Goal: Check status: Check status

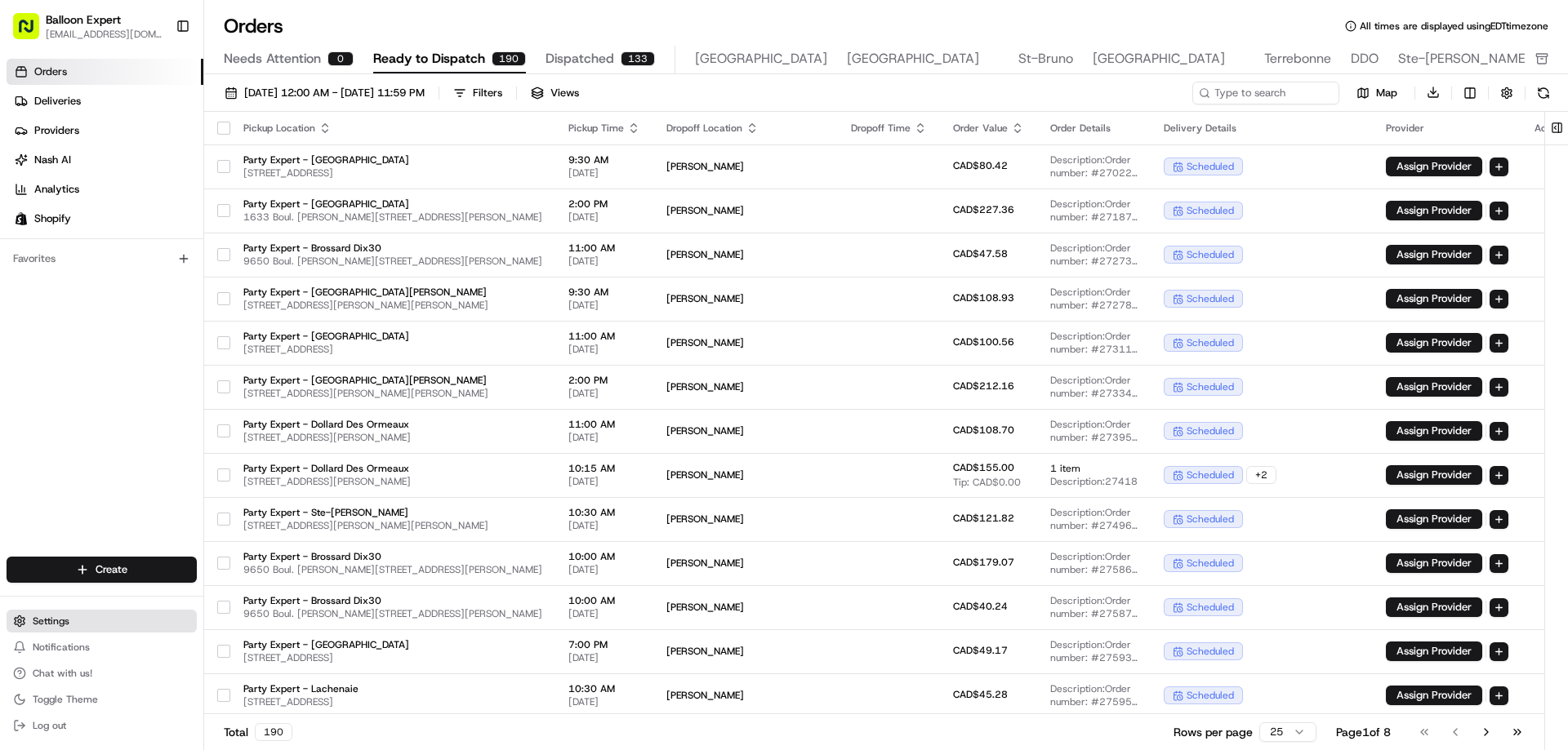
click at [79, 622] on button "Settings" at bounding box center [101, 622] width 190 height 23
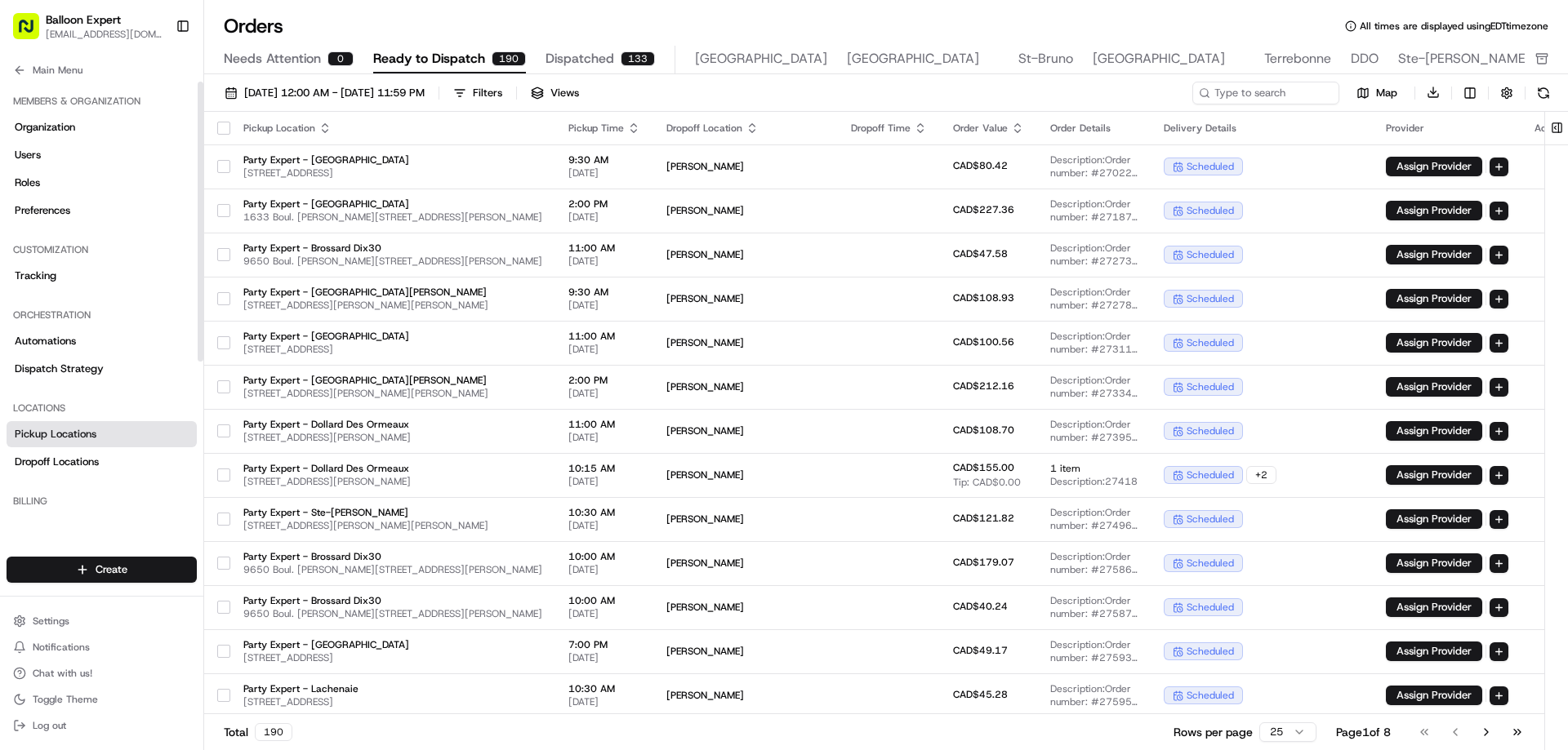
click at [46, 435] on span "Pickup Locations" at bounding box center [55, 433] width 82 height 14
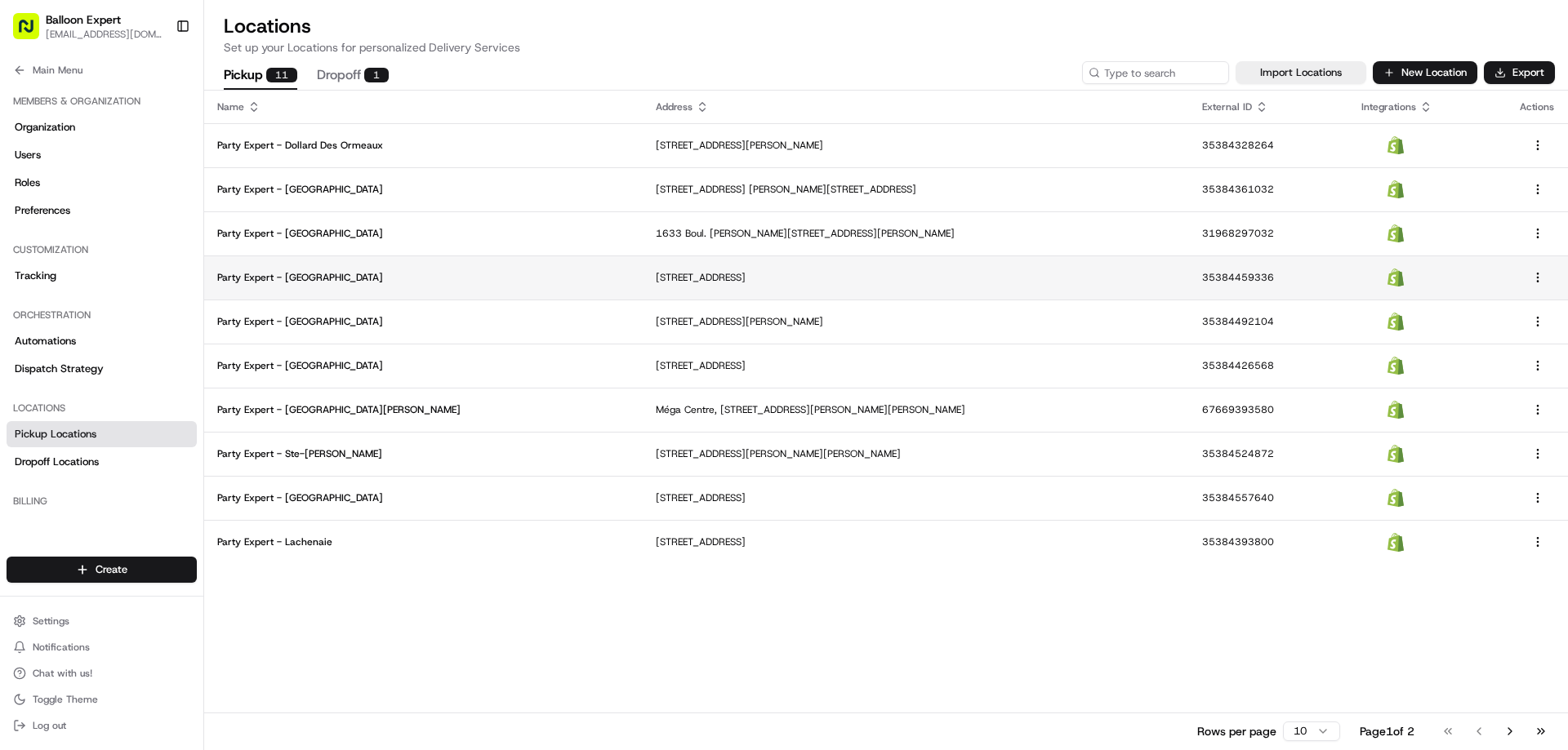
click at [290, 273] on p "Party Expert - [GEOGRAPHIC_DATA]" at bounding box center [423, 278] width 412 height 14
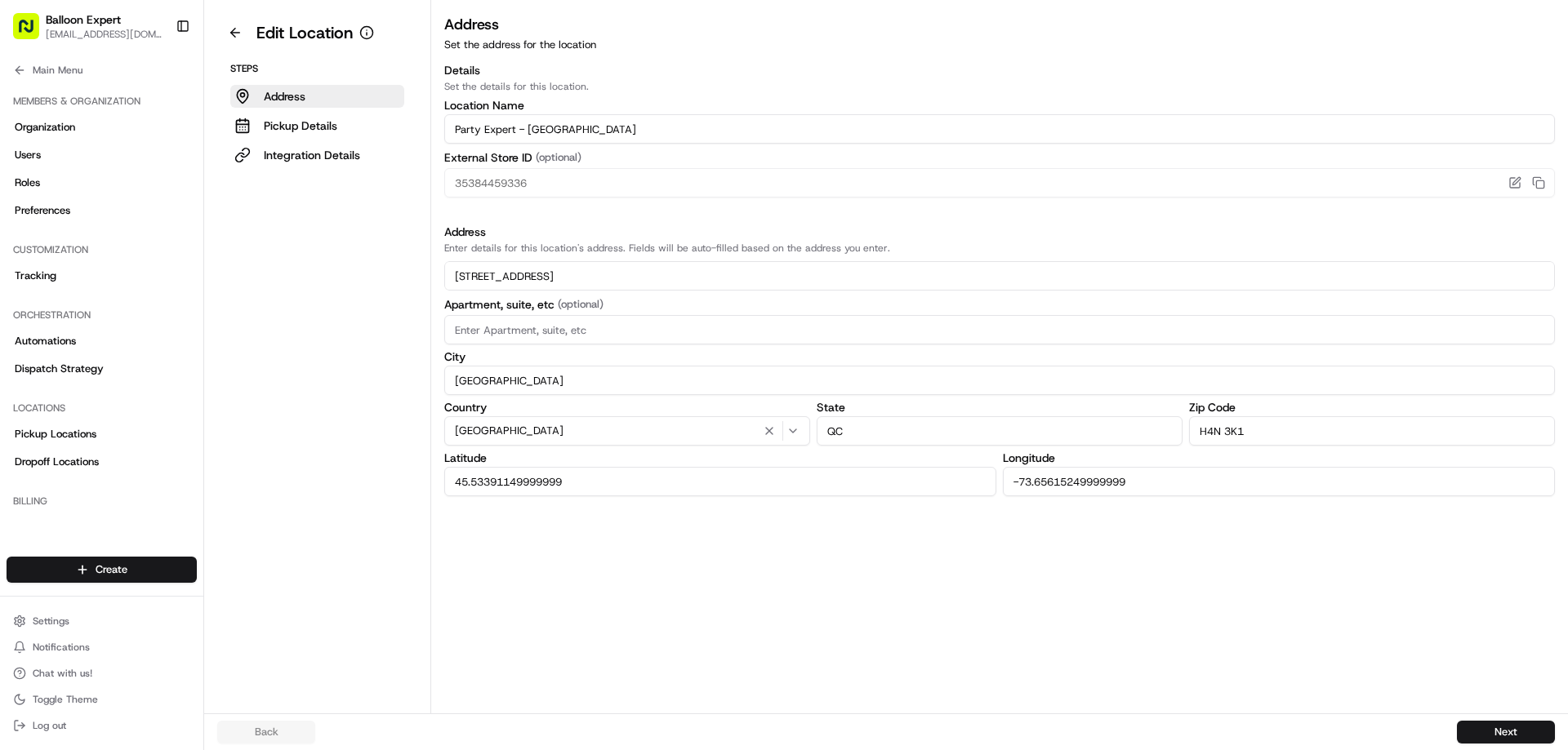
click at [315, 140] on div "Steps Address Pickup Details Integration Details" at bounding box center [317, 114] width 200 height 104
click at [303, 153] on p "Integration Details" at bounding box center [312, 154] width 97 height 16
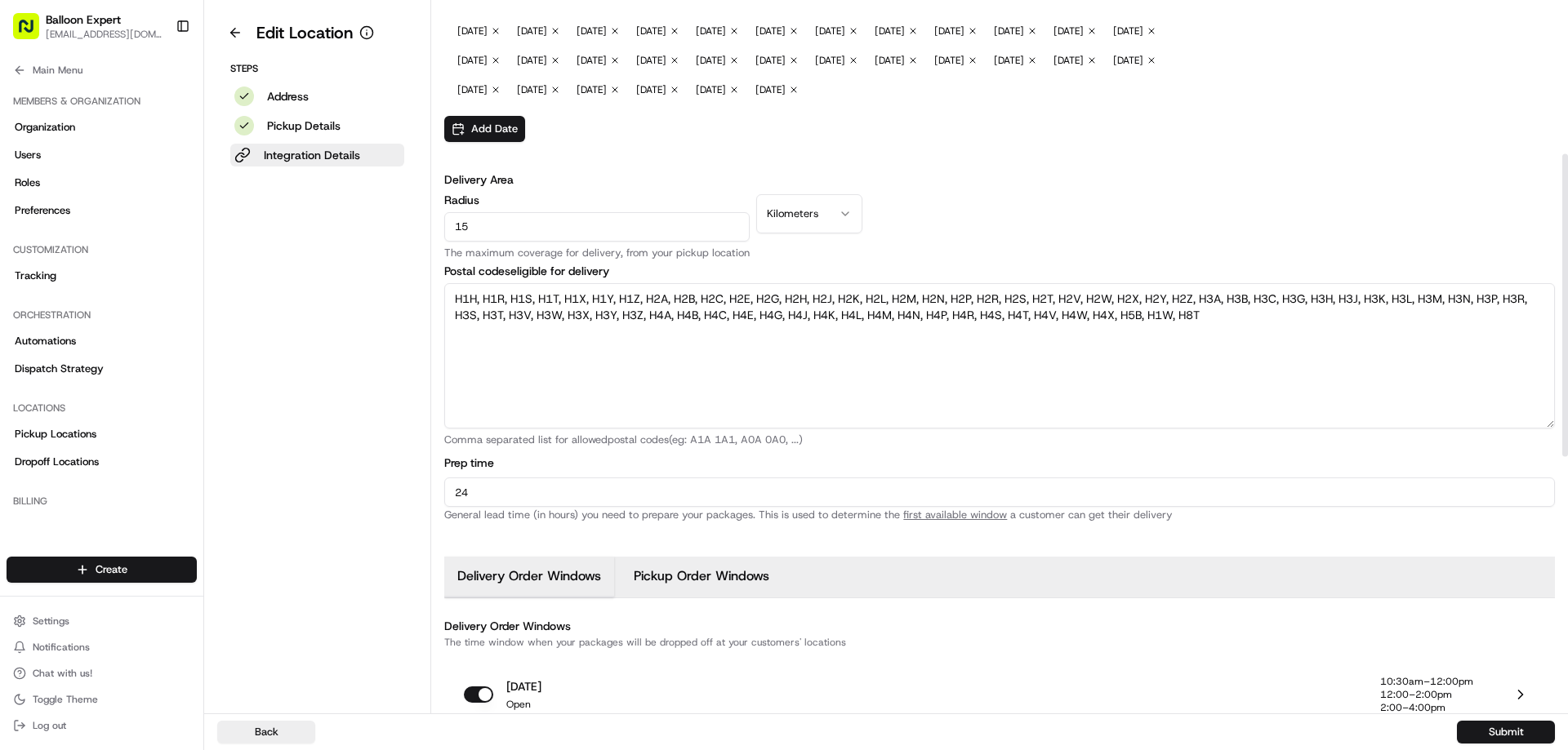
scroll to position [489, 0]
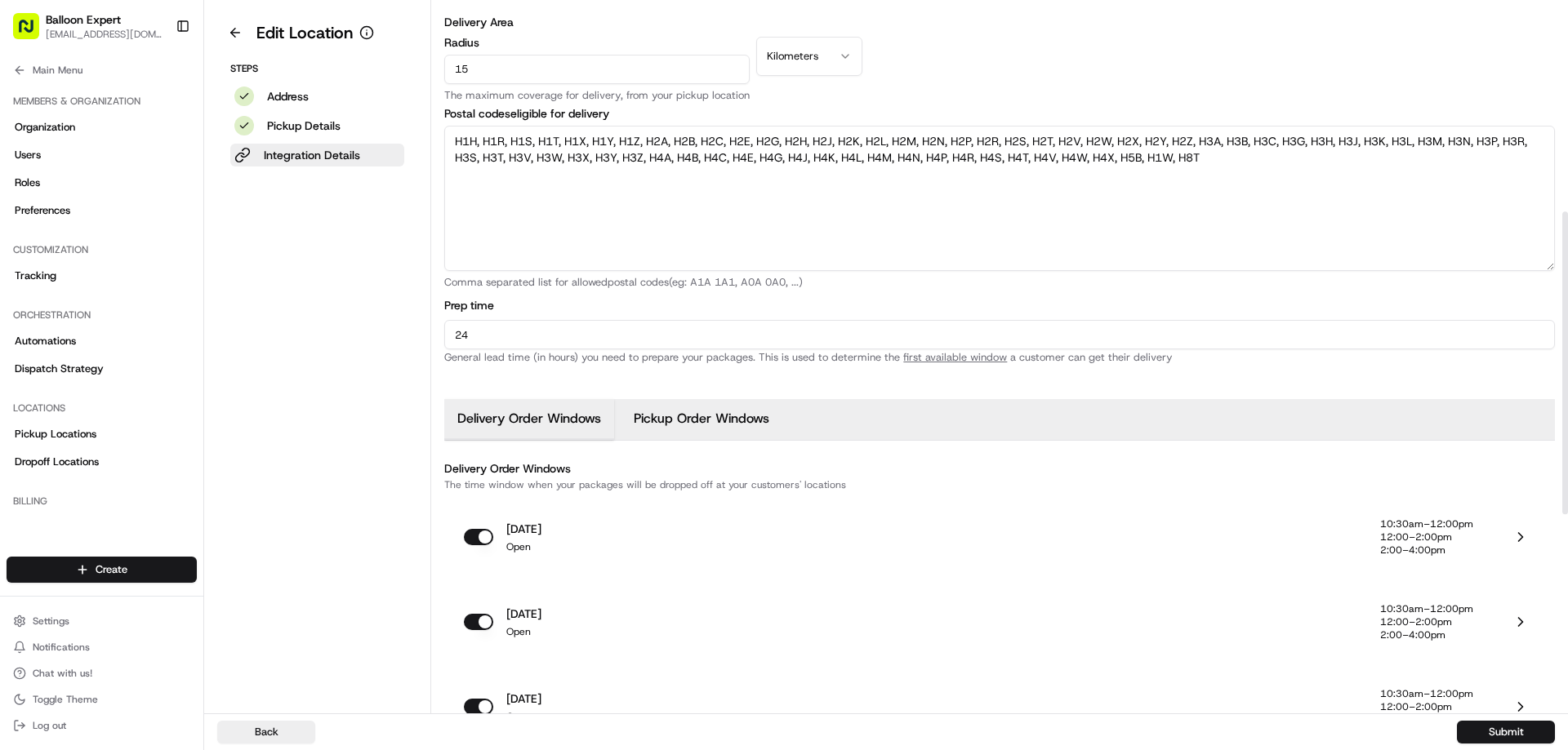
click at [480, 226] on textarea "H1H, H1R, H1S, H1T, H1X, H1Y, H1Z, H2A, H2B, H2C, H2E, H2G, H2H, H2J, H2K, H2L,…" at bounding box center [999, 198] width 1110 height 146
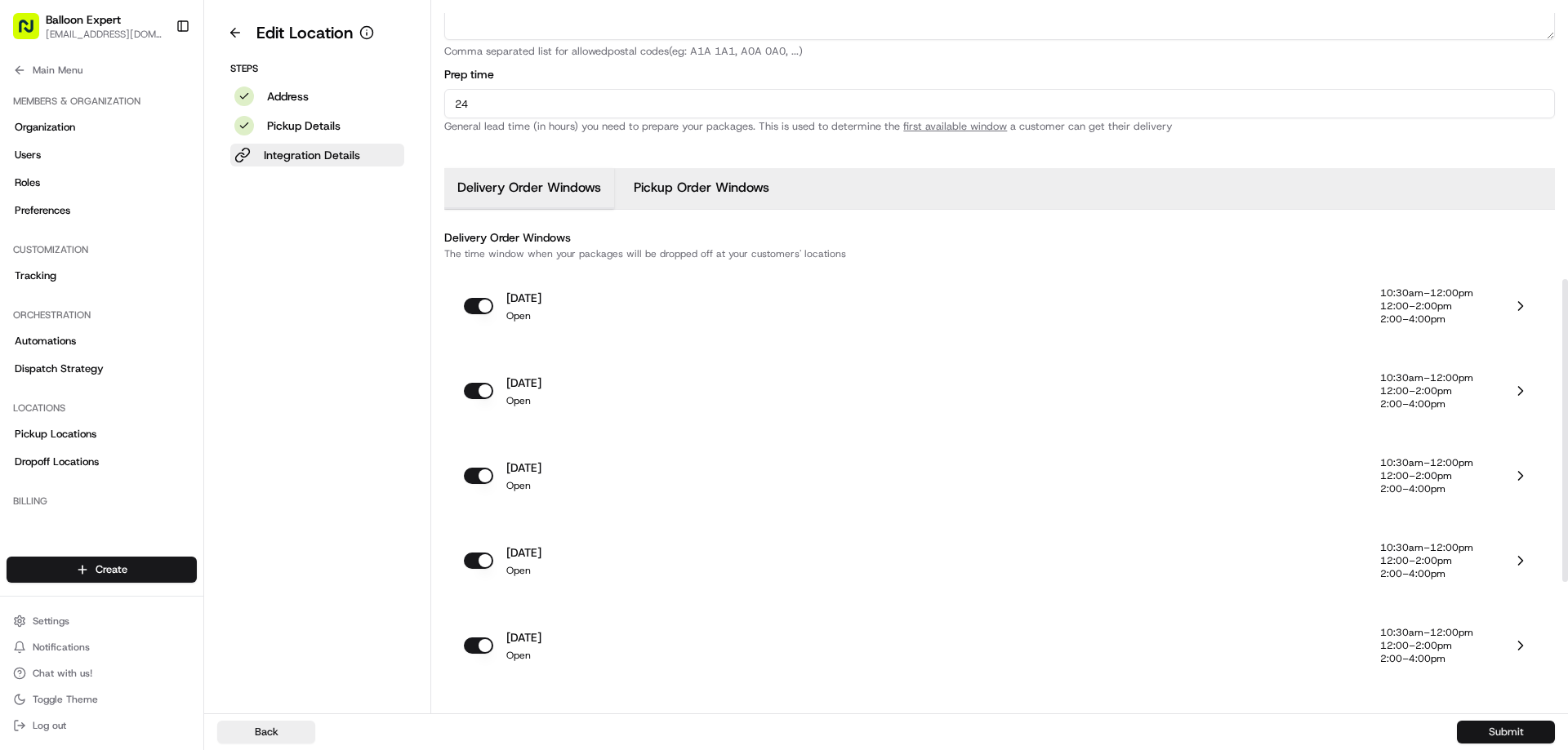
scroll to position [735, 0]
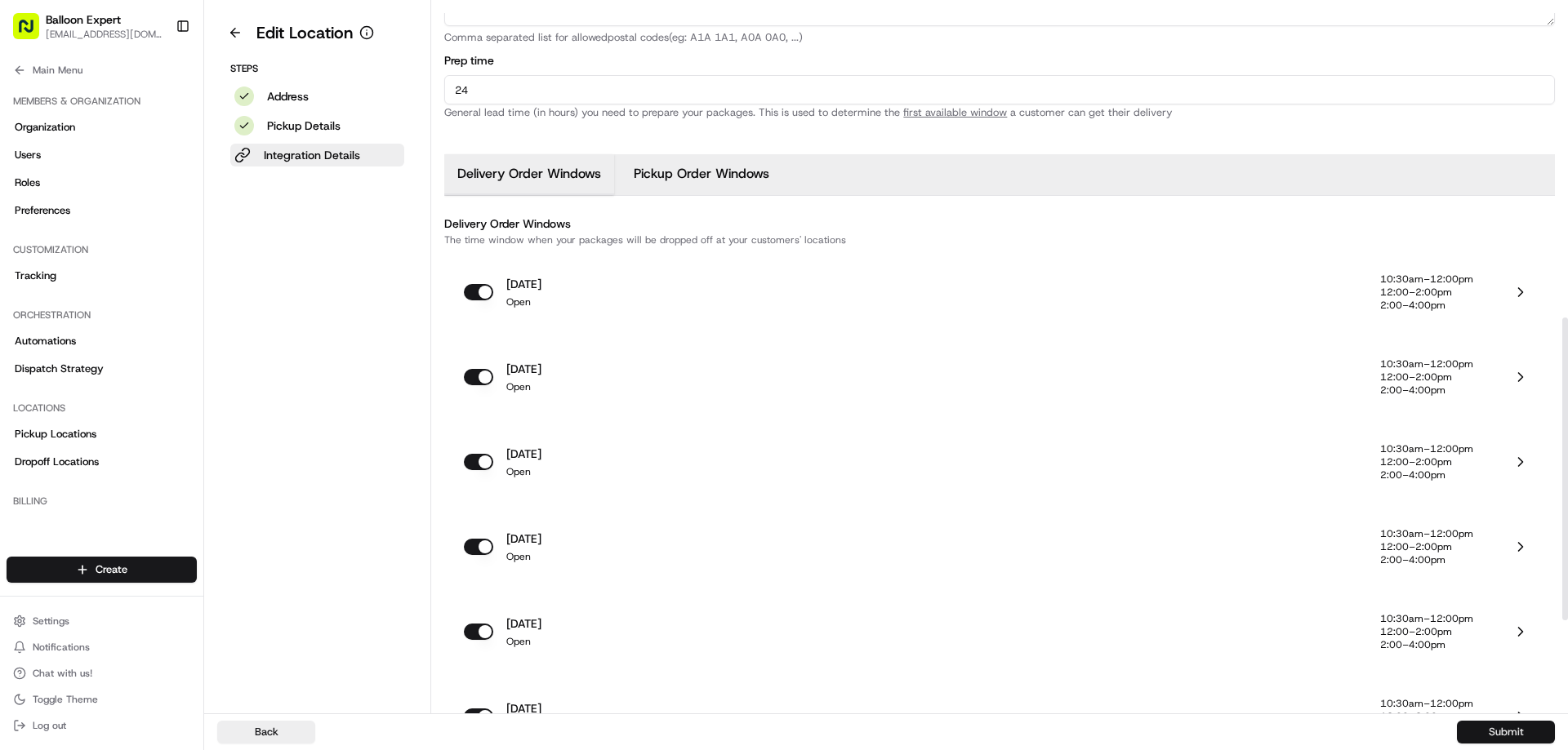
type textarea "H1H, H1N, H1R, H1S, H1T, H1X, H1Y, H1Z, H2A, H2B, H2C, H2E, H2G, H2H, H2J, H2K,…"
click at [1493, 731] on button "Submit" at bounding box center [1505, 733] width 98 height 23
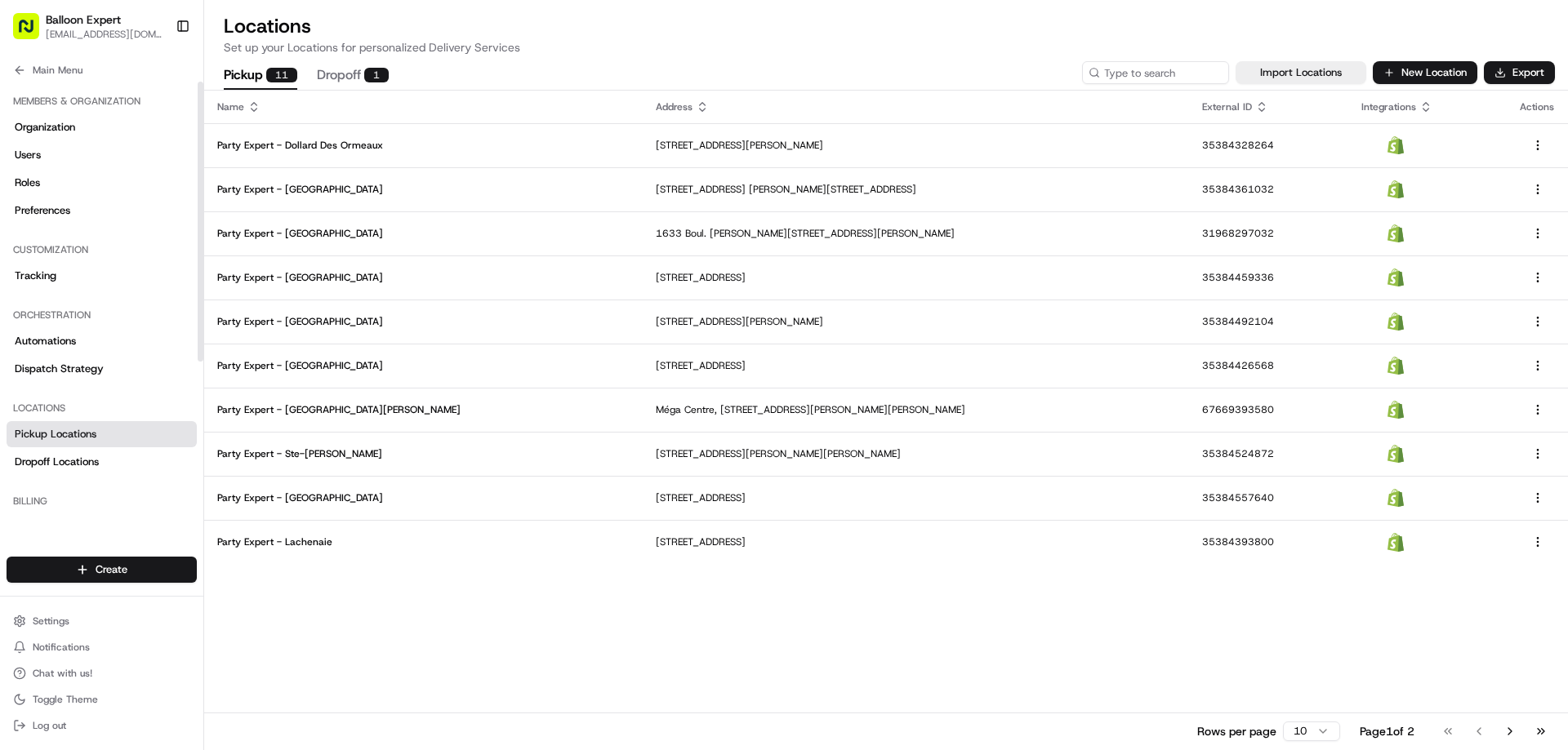
click at [10, 29] on button "Balloon Expert [EMAIL_ADDRESS][DOMAIN_NAME]" at bounding box center [88, 26] width 162 height 40
click at [35, 29] on rect "button" at bounding box center [26, 26] width 26 height 26
click at [102, 14] on span "Balloon Expert" at bounding box center [83, 19] width 75 height 16
click at [28, 30] on rect "button" at bounding box center [26, 26] width 26 height 26
click at [23, 70] on icon at bounding box center [19, 70] width 8 height 0
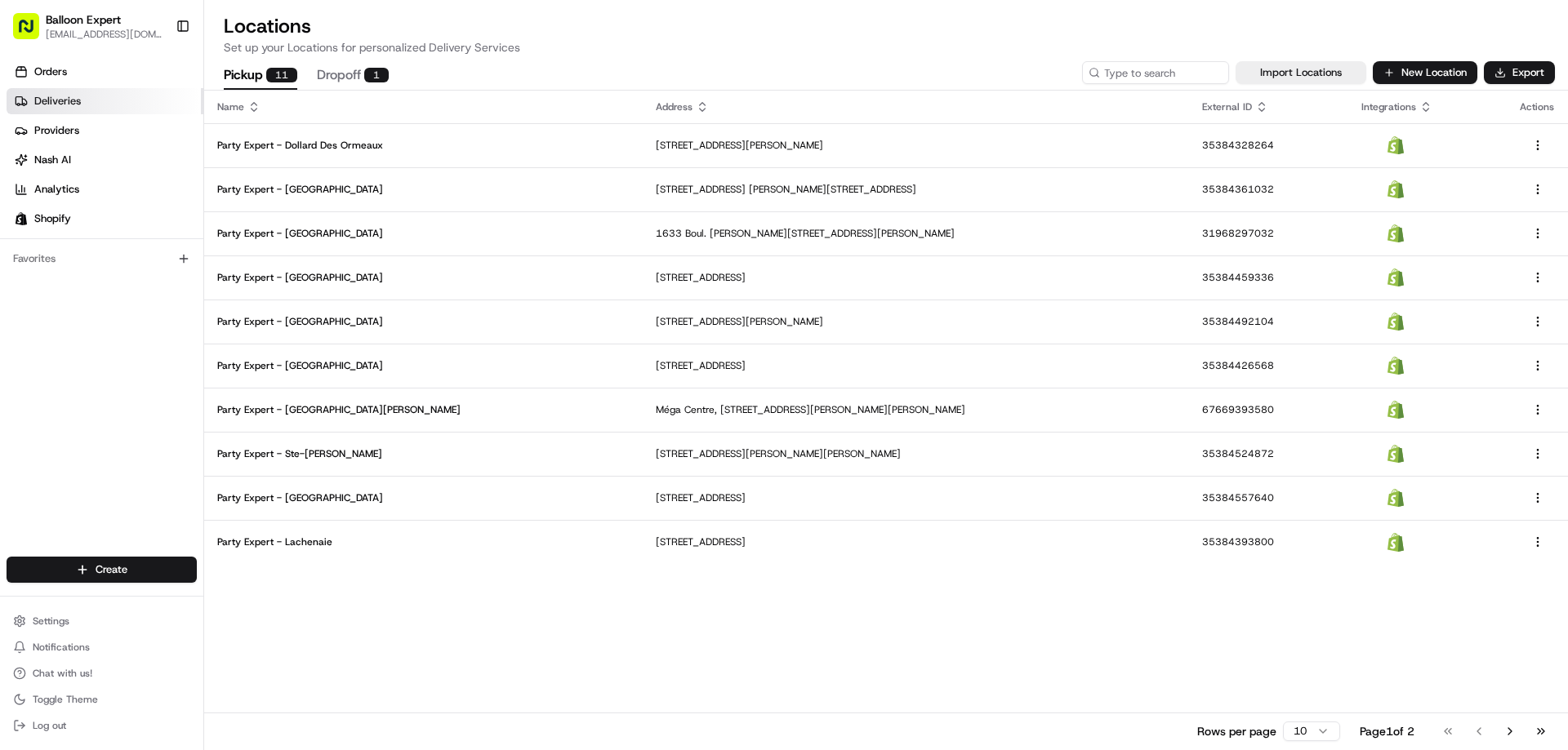
click at [60, 95] on span "Deliveries" at bounding box center [58, 100] width 46 height 14
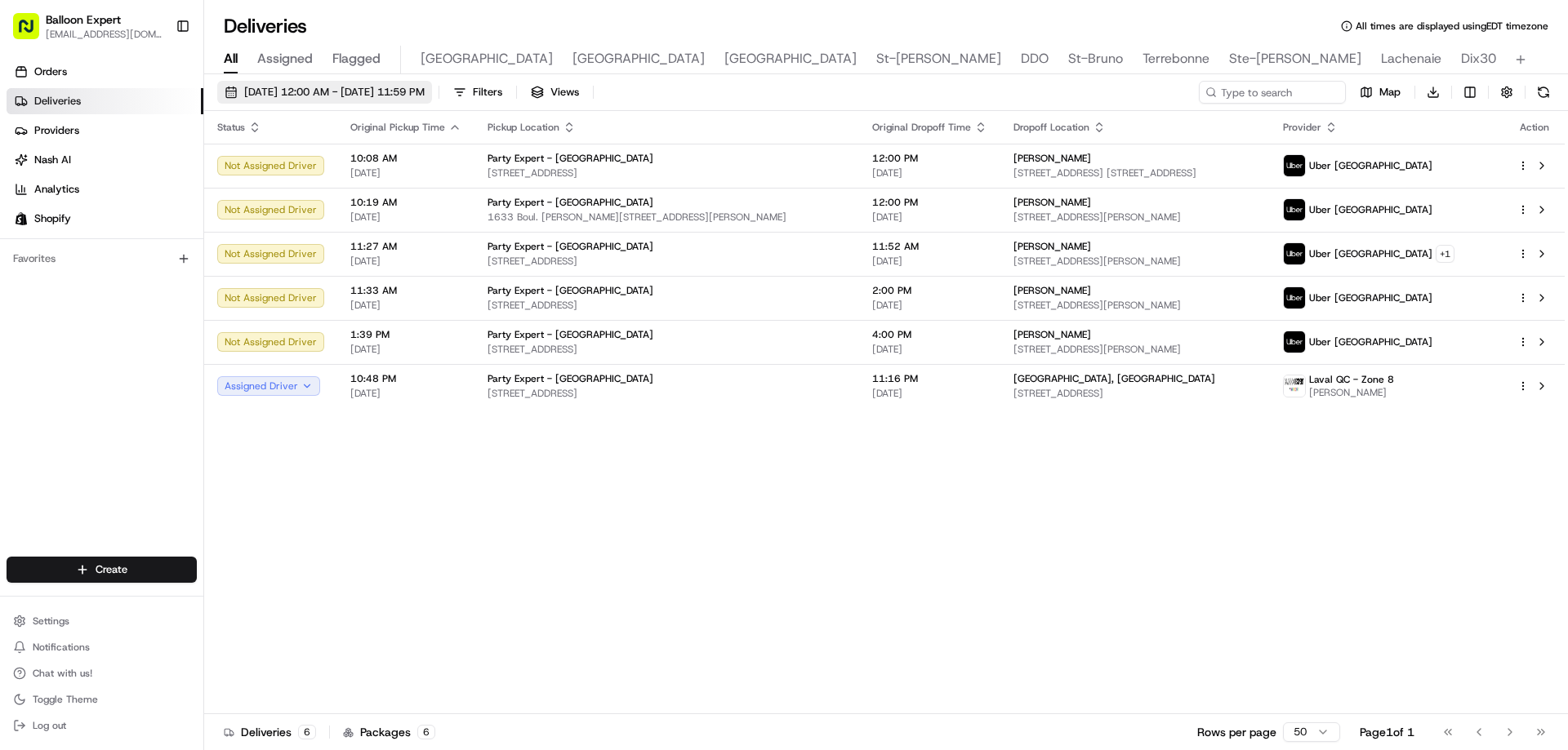
click at [342, 87] on span "[DATE] 12:00 AM - [DATE] 11:59 PM" at bounding box center [334, 92] width 181 height 14
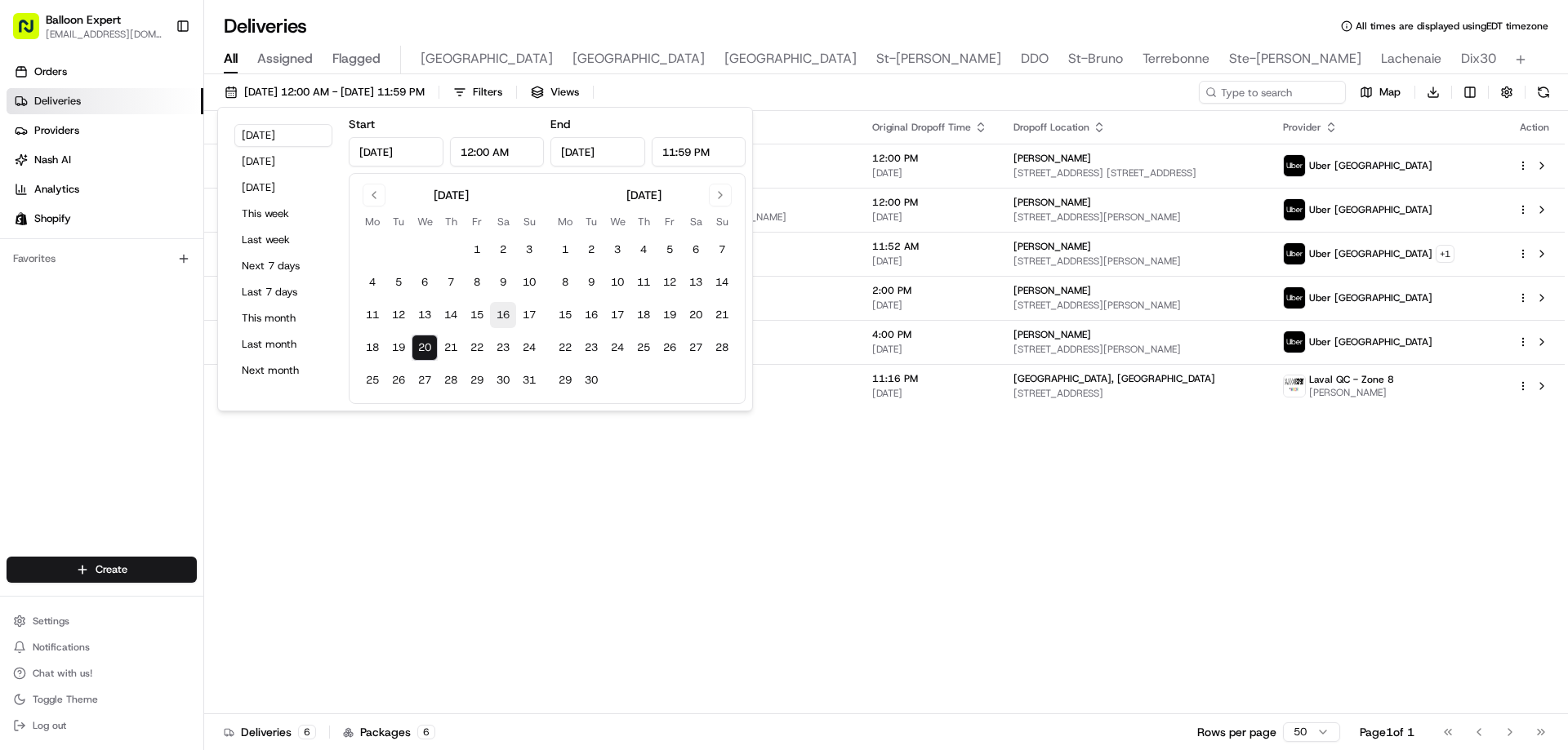
click at [504, 313] on button "16" at bounding box center [502, 315] width 26 height 26
type input "[DATE]"
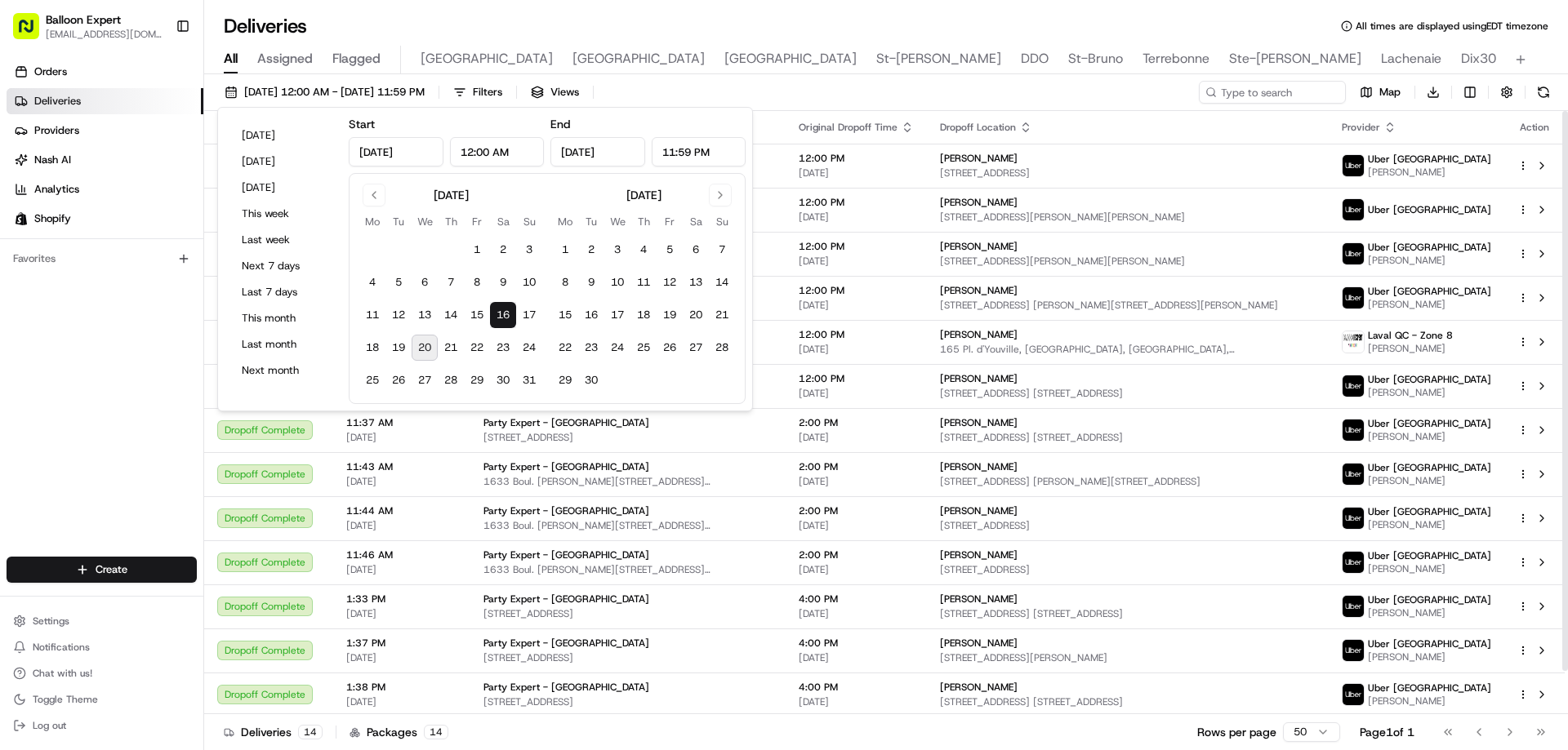
click at [1208, 93] on icon at bounding box center [1211, 93] width 12 height 12
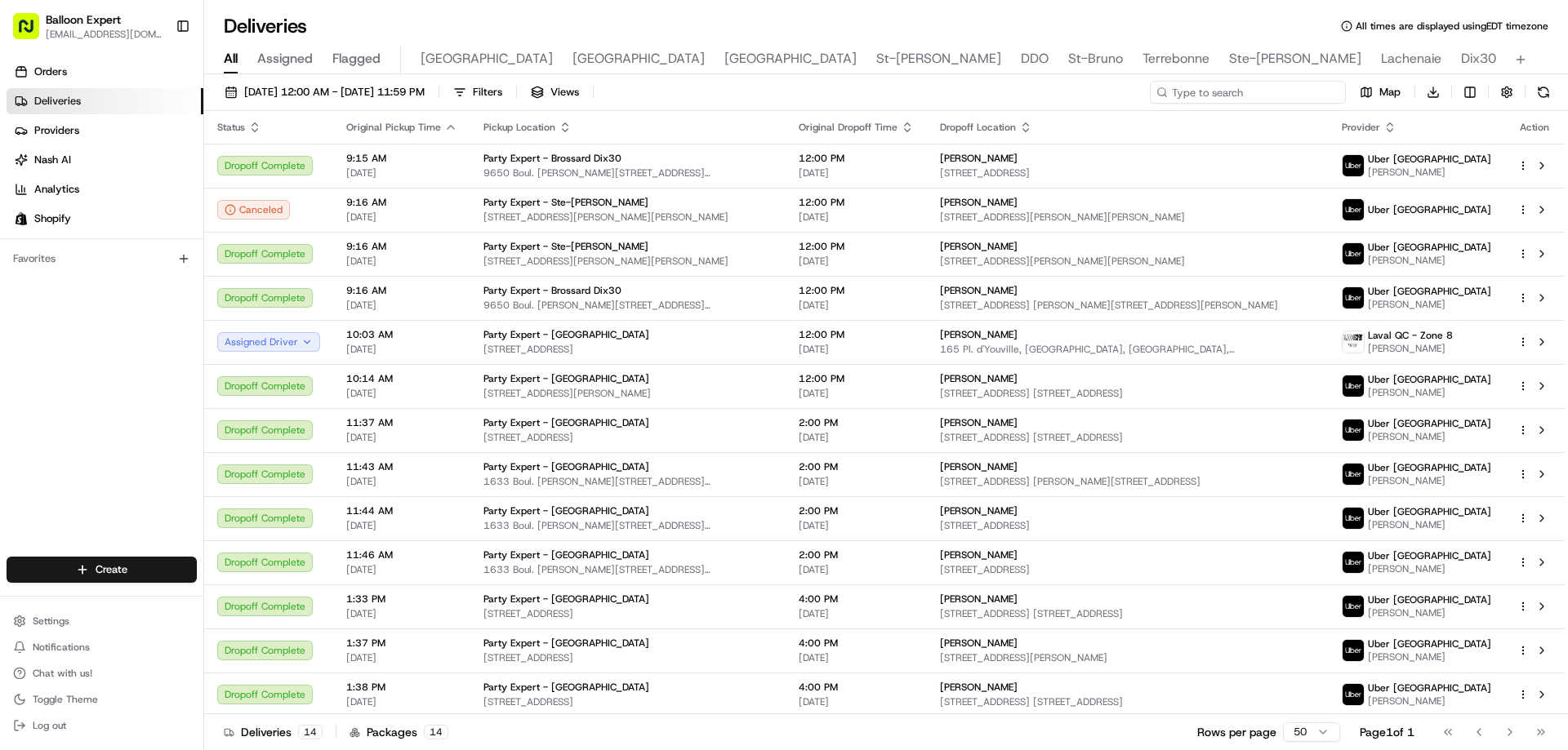
click at [1224, 87] on input at bounding box center [1247, 93] width 196 height 23
paste input "#27905"
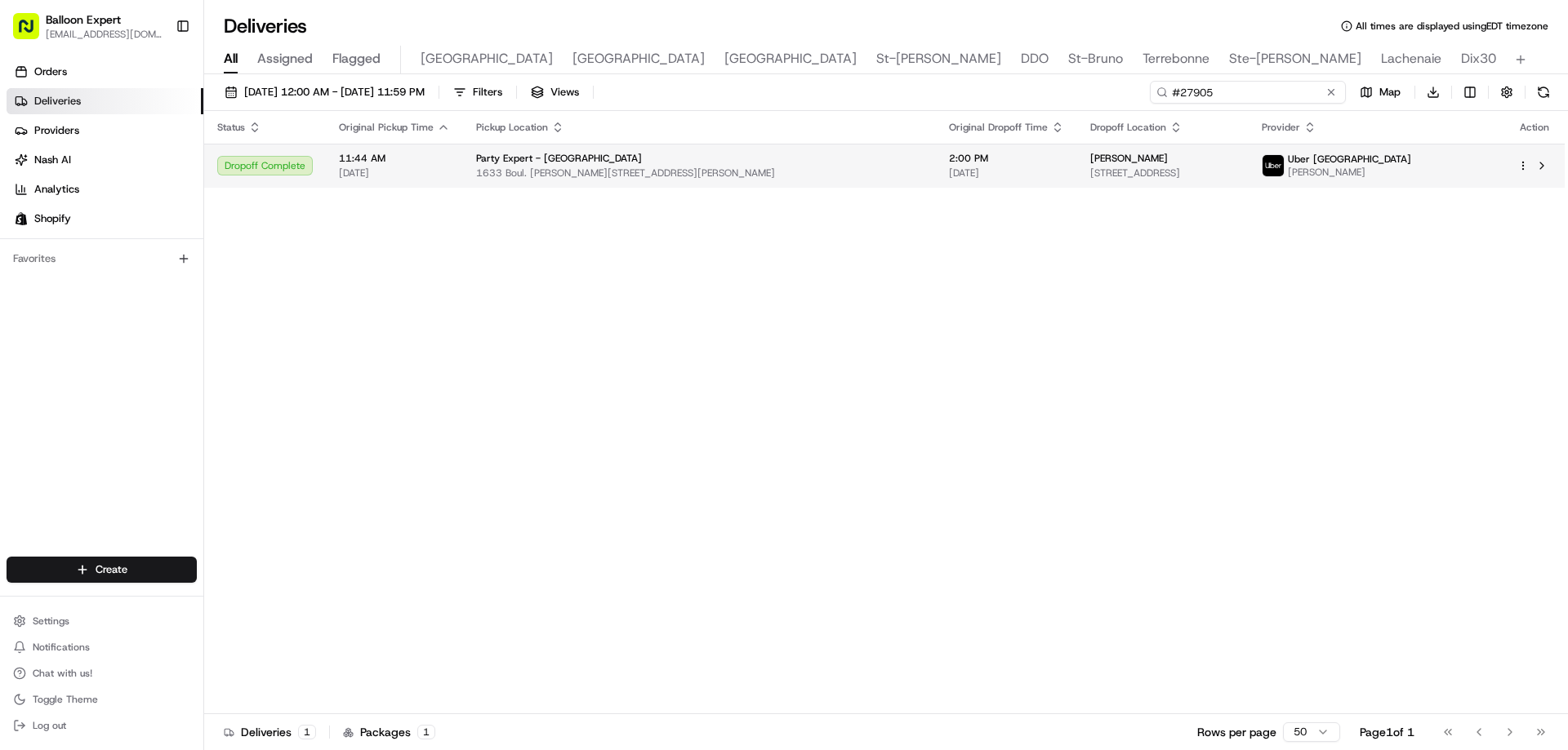
type input "#27905"
click at [514, 173] on span "1633 Boul. [PERSON_NAME][STREET_ADDRESS][PERSON_NAME]" at bounding box center [699, 174] width 447 height 14
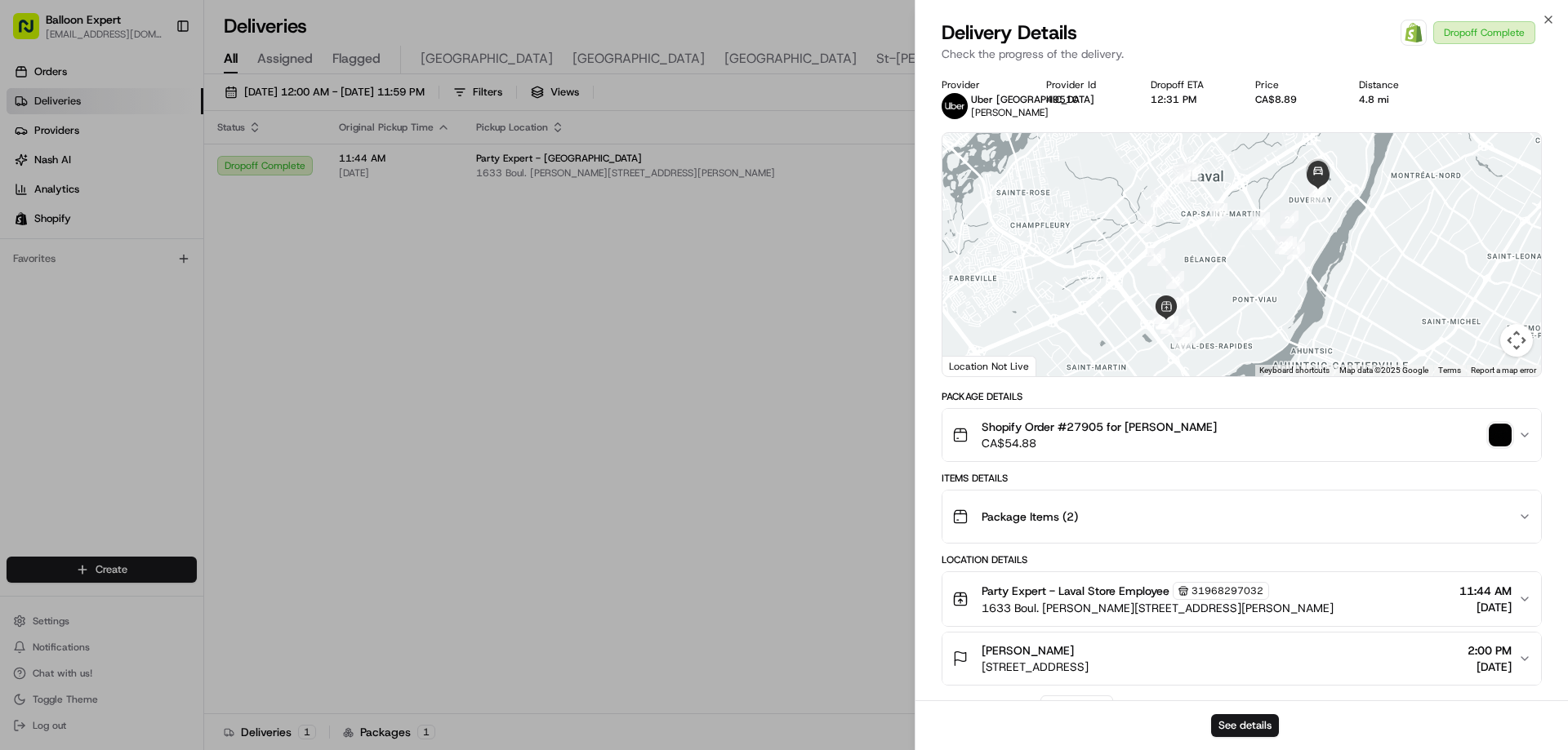
click at [1495, 431] on img "button" at bounding box center [1500, 435] width 23 height 23
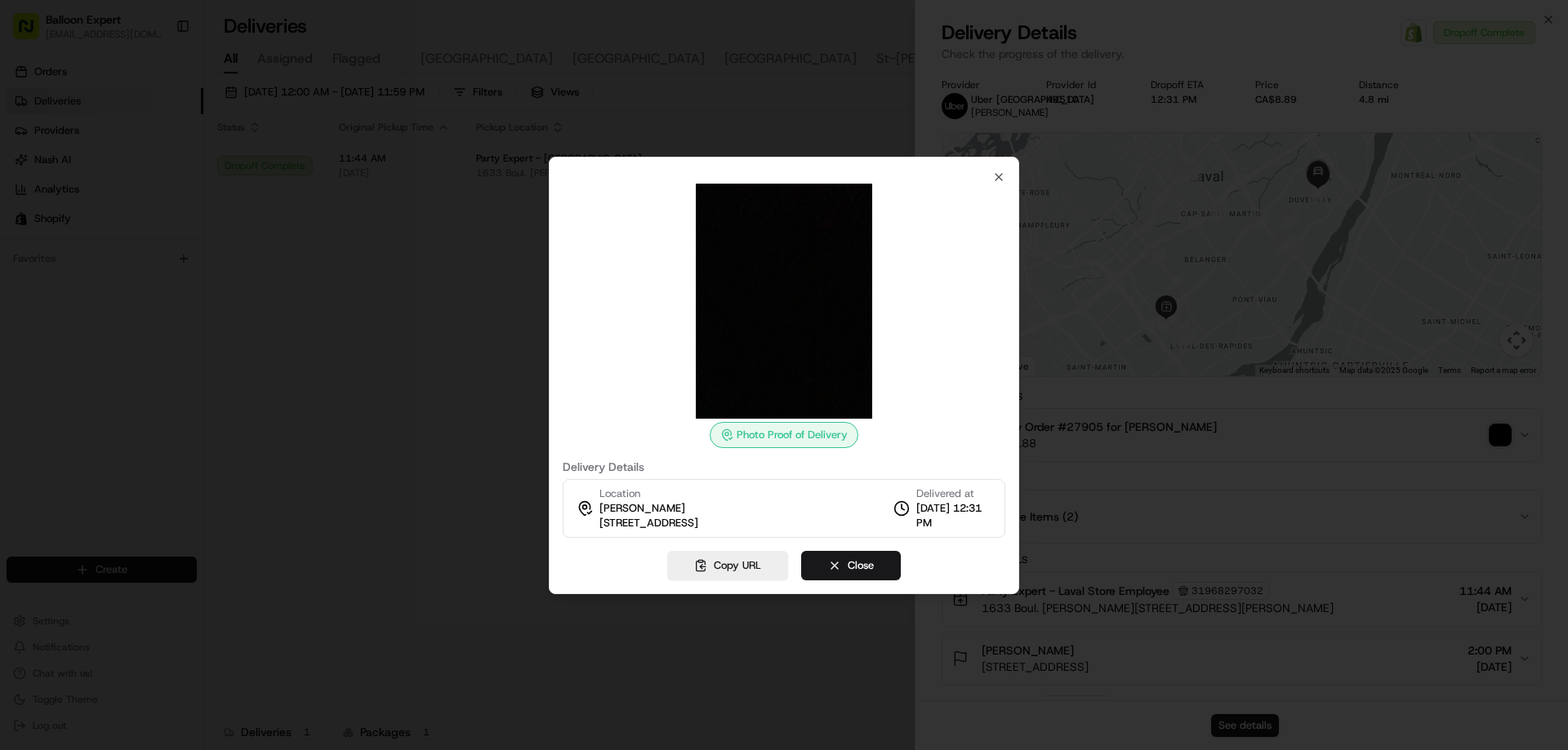
click at [996, 168] on div "Photo Proof of Delivery Delivery Details Location [PERSON_NAME] [STREET_ADDRESS…" at bounding box center [783, 375] width 470 height 437
click at [998, 173] on icon "button" at bounding box center [999, 178] width 14 height 14
